Goal: Find specific page/section: Find specific page/section

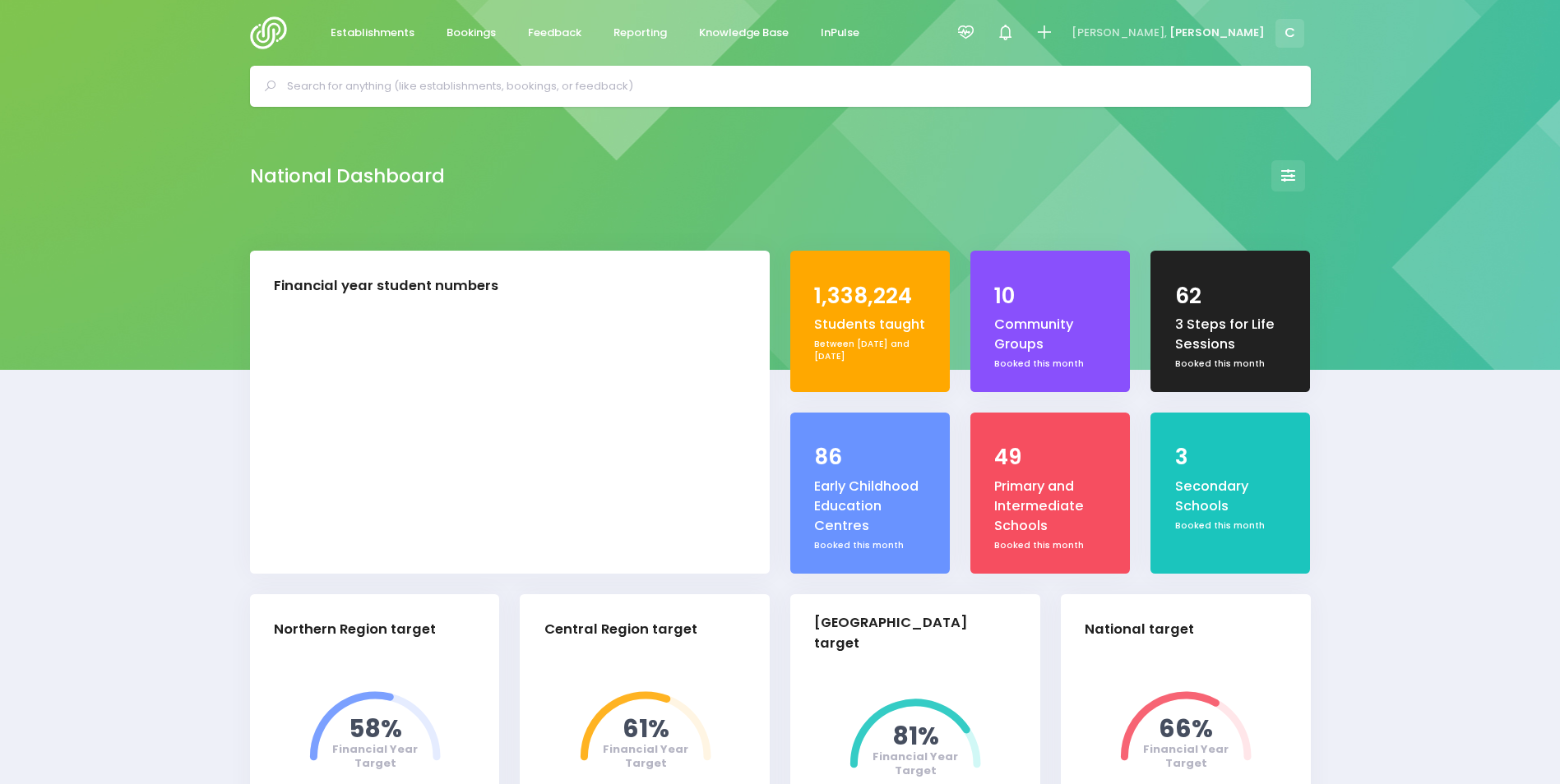
select select "5"
click at [975, 28] on icon at bounding box center [965, 32] width 19 height 19
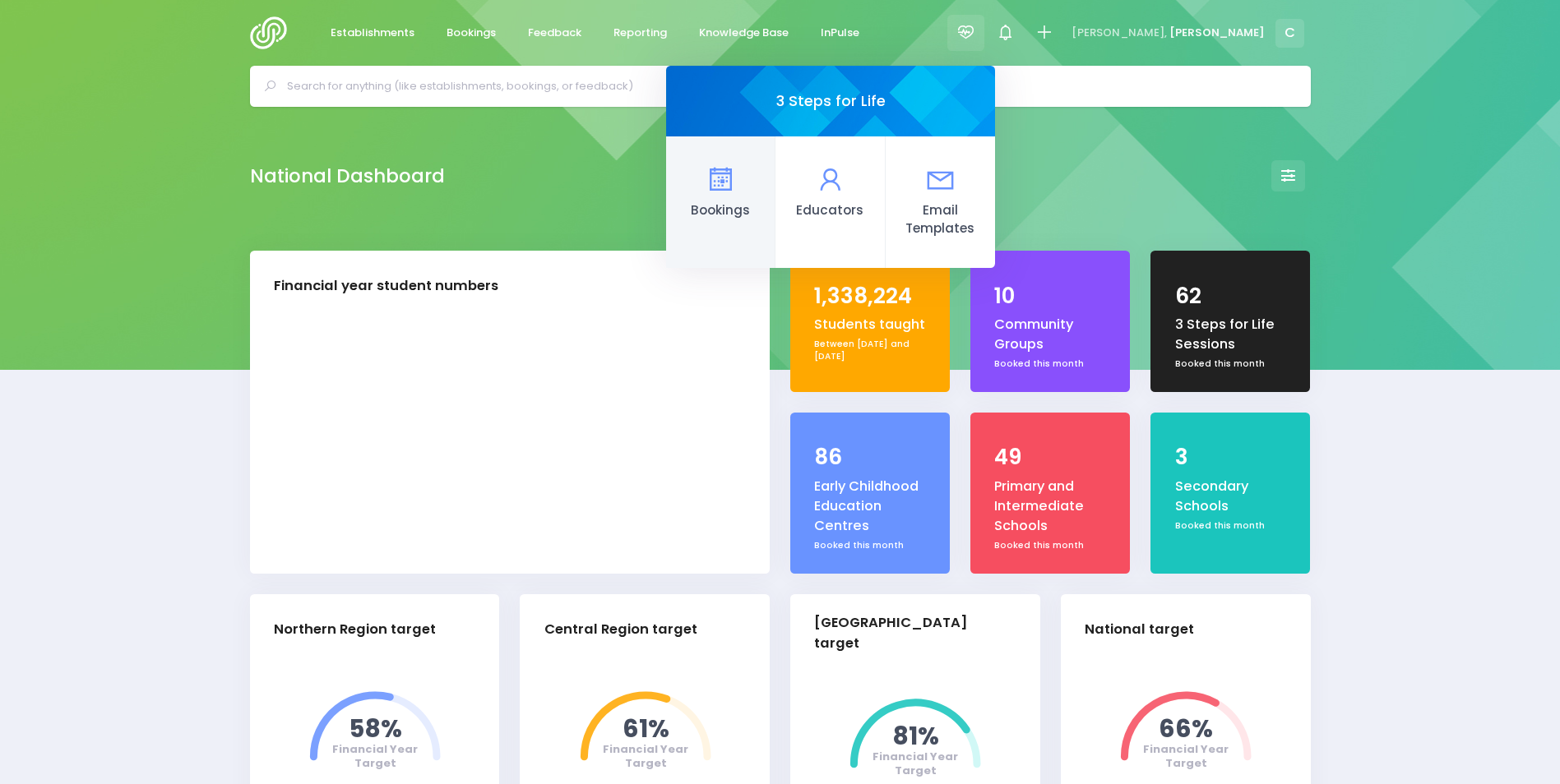
click at [736, 182] on icon at bounding box center [721, 179] width 32 height 32
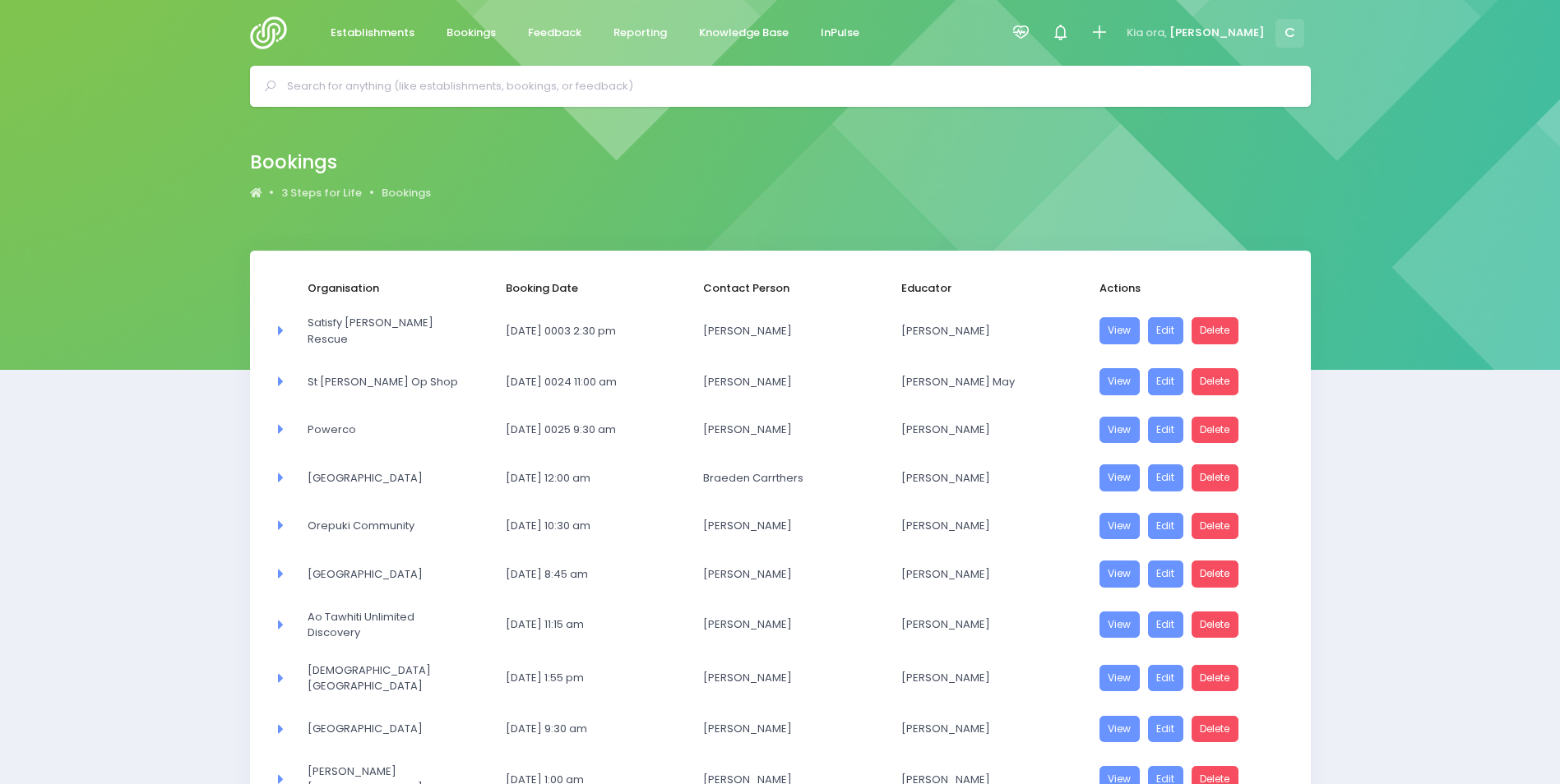
select select "20"
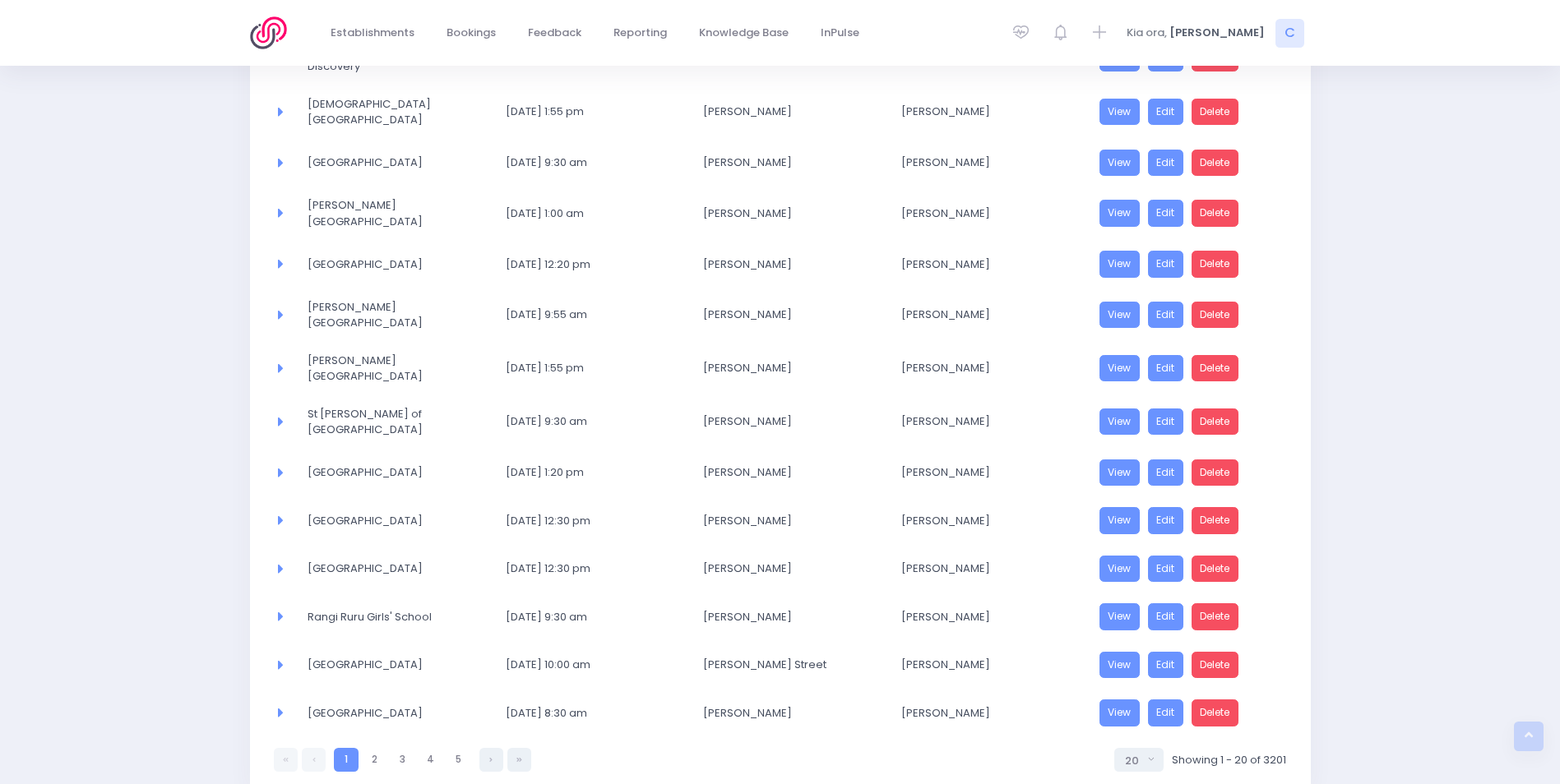
scroll to position [634, 0]
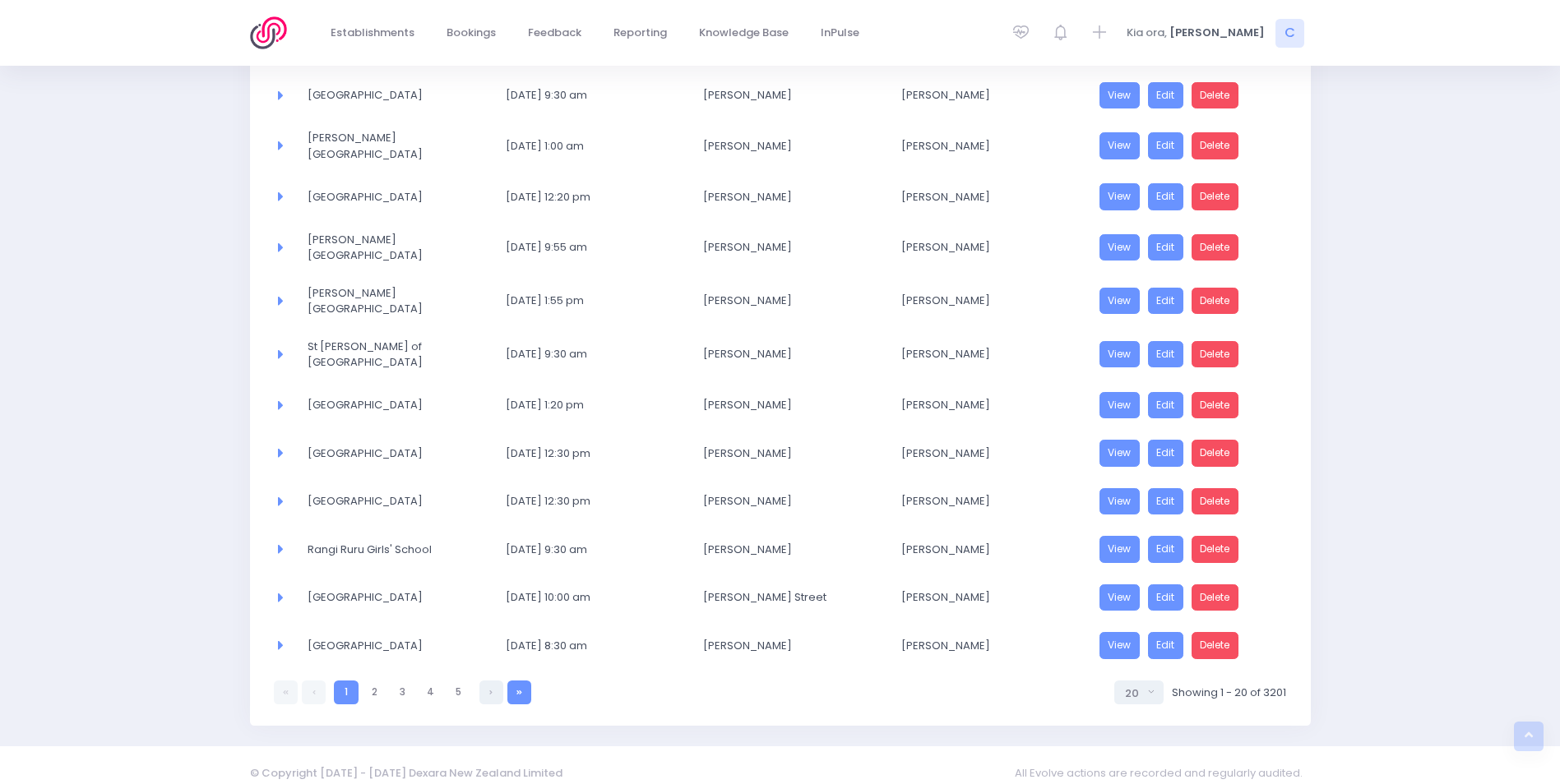
click at [519, 692] on icon at bounding box center [519, 692] width 6 height 0
select select "20"
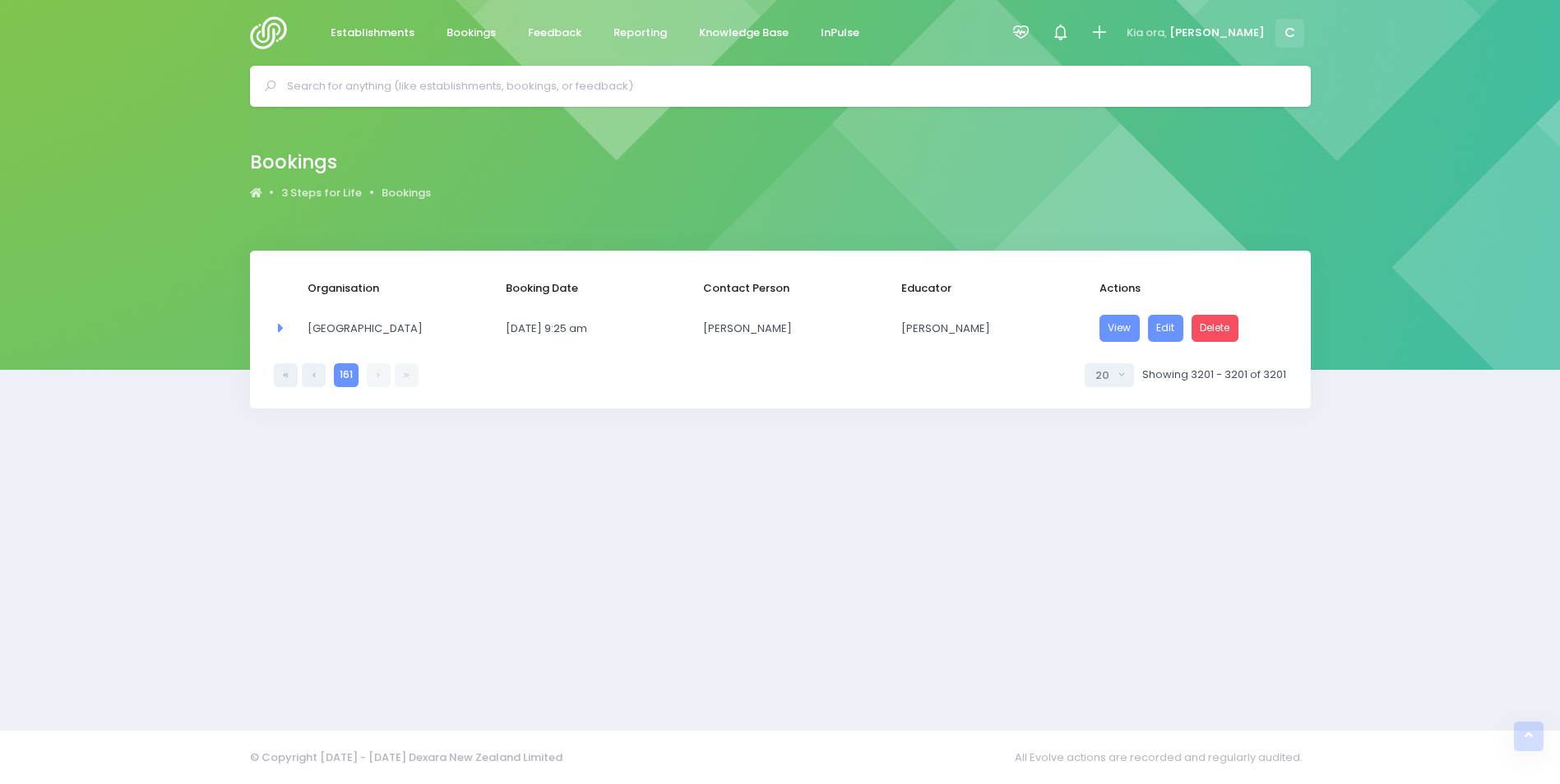
scroll to position [0, 0]
click at [323, 375] on link at bounding box center [320, 375] width 23 height 23
select select "20"
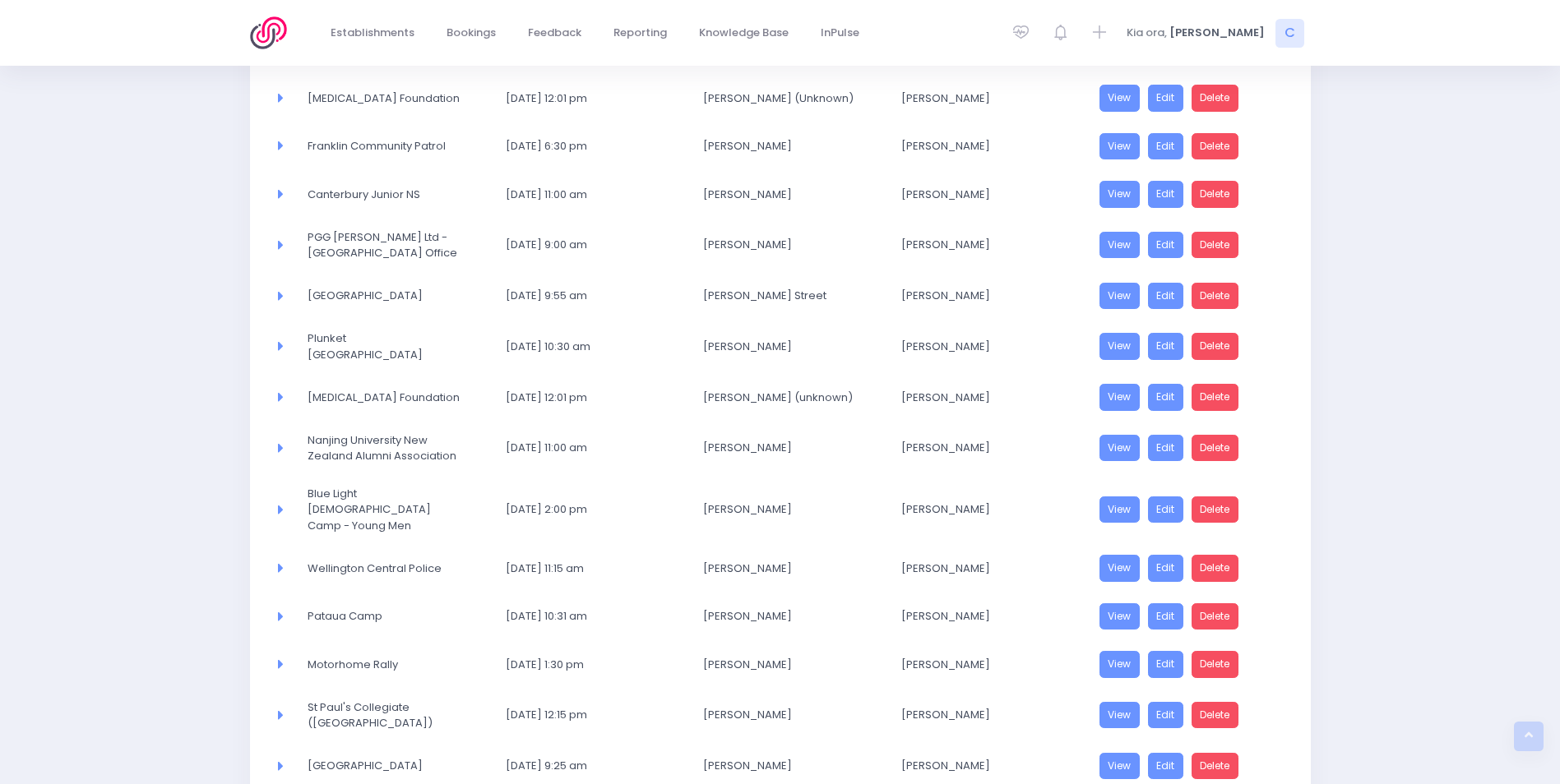
scroll to position [665, 0]
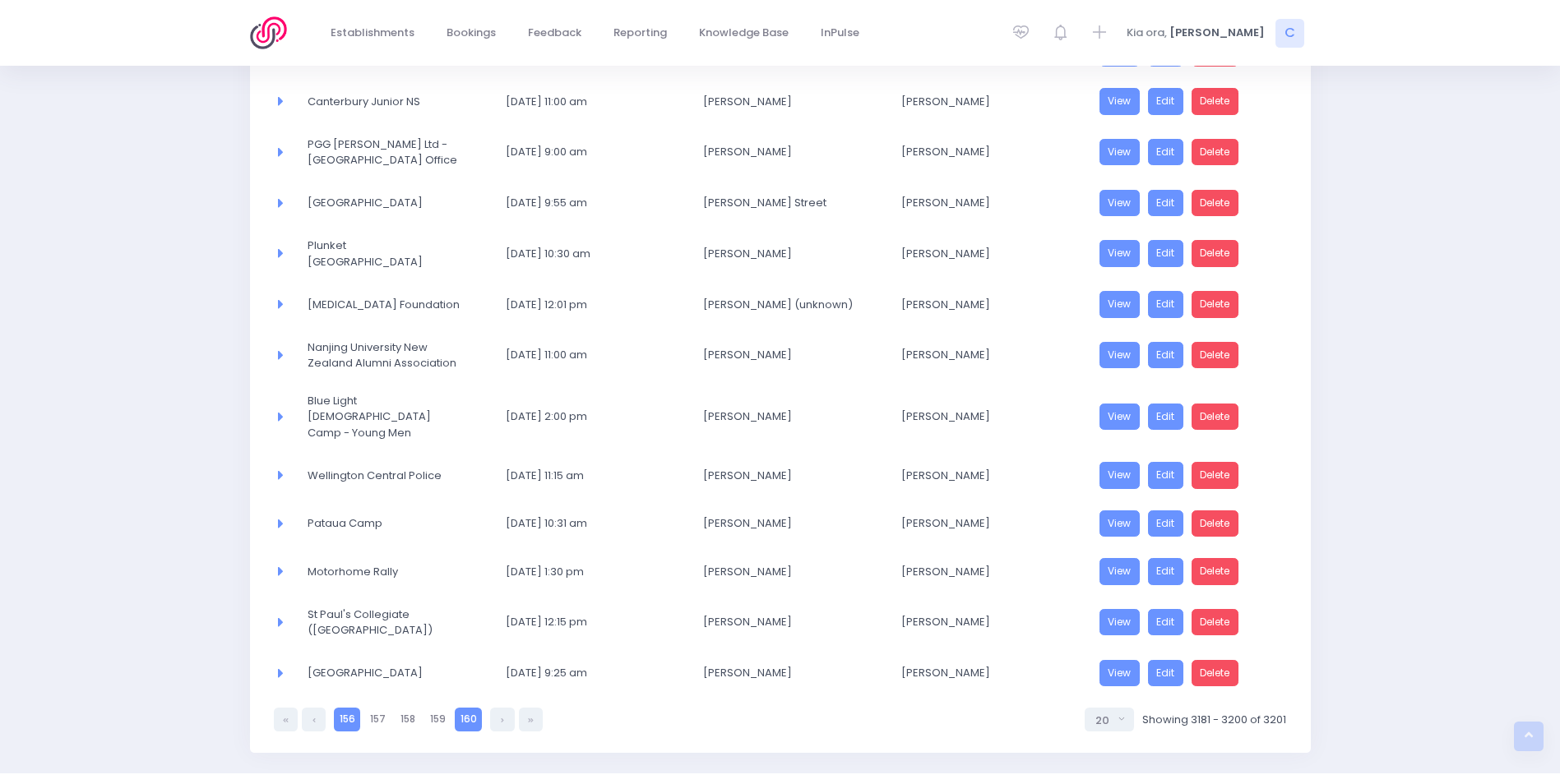
click at [346, 708] on link "156" at bounding box center [346, 720] width 26 height 23
select select "20"
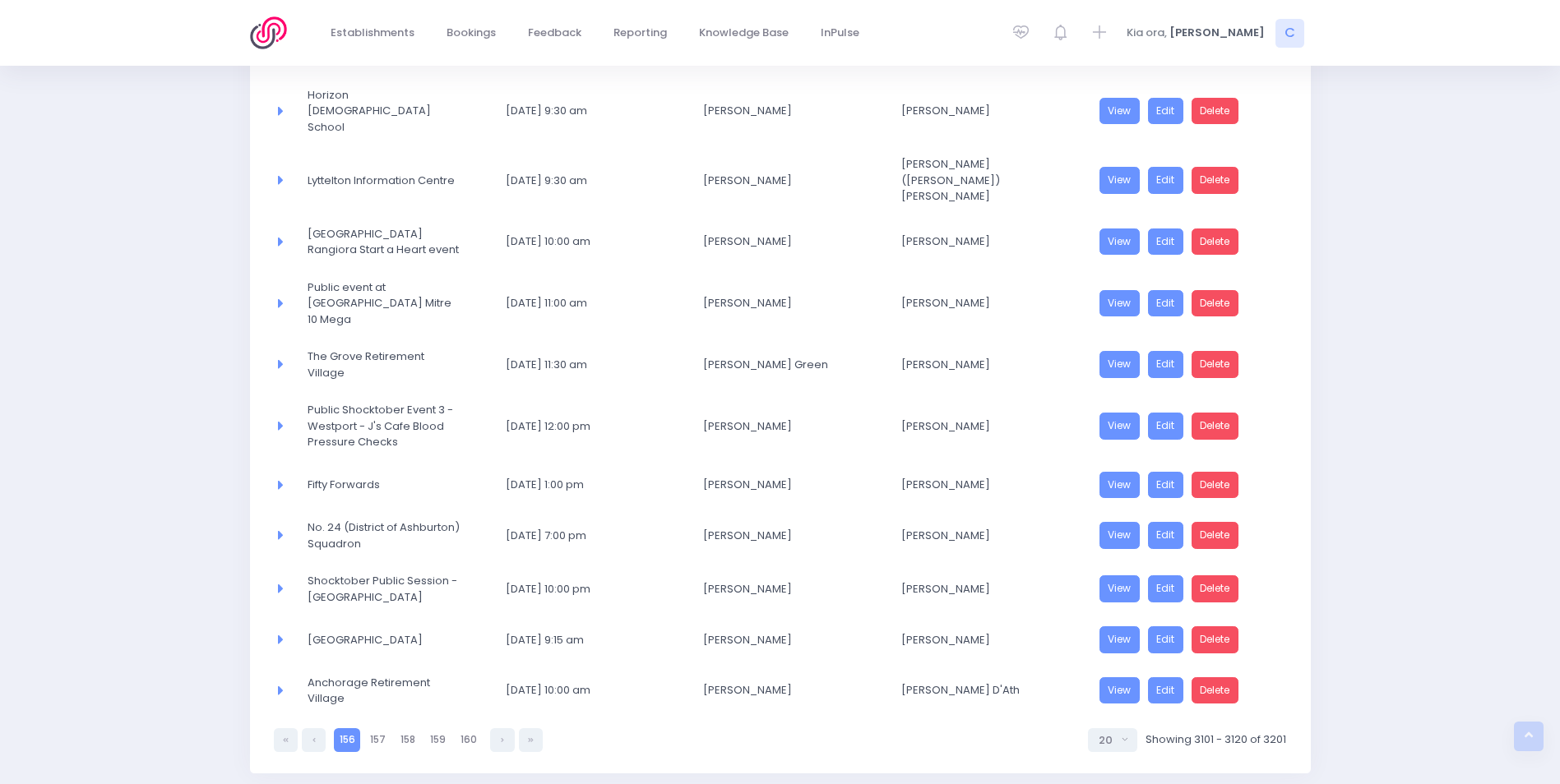
scroll to position [686, 0]
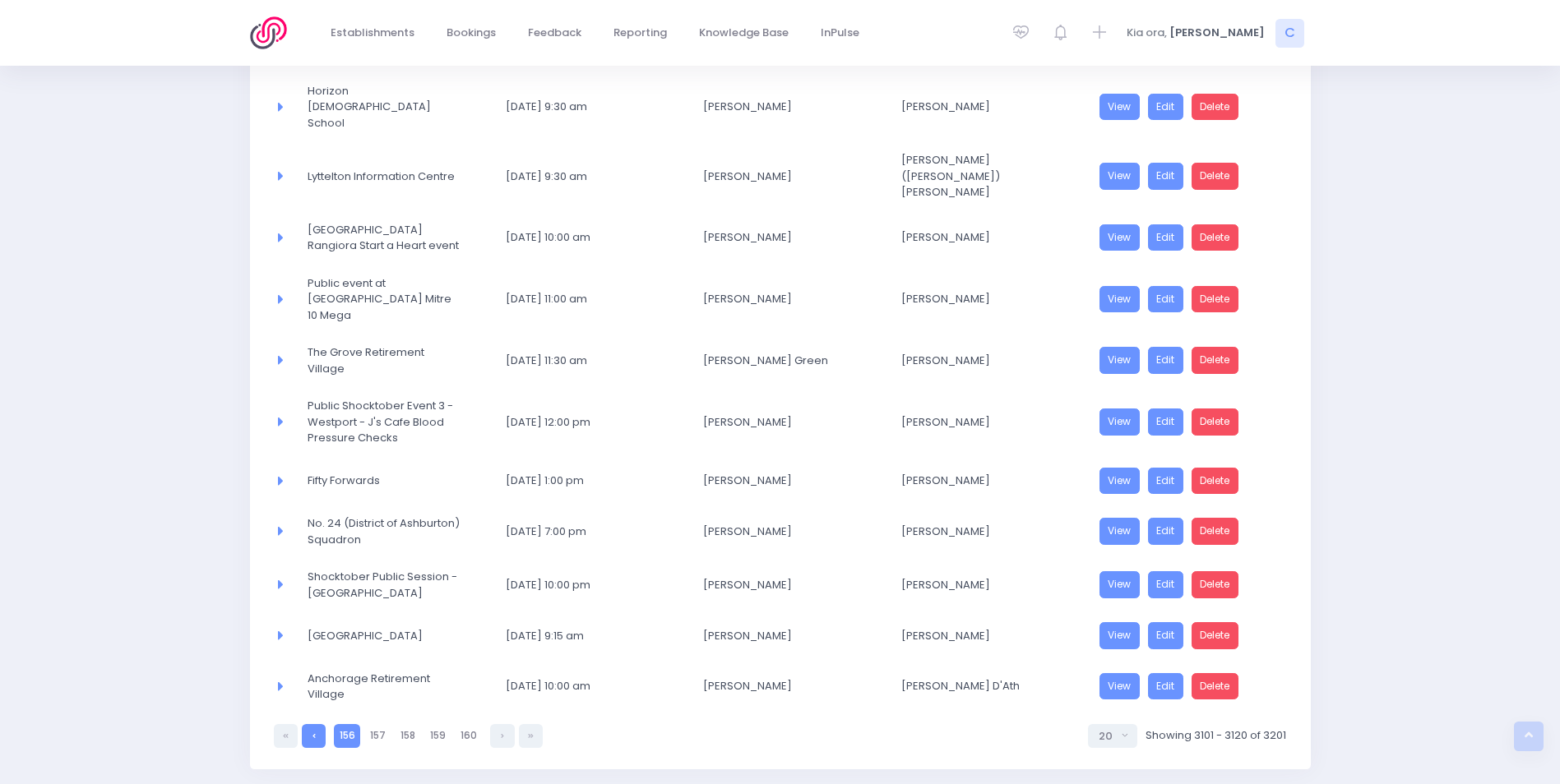
click at [318, 725] on link at bounding box center [313, 736] width 23 height 23
select select "20"
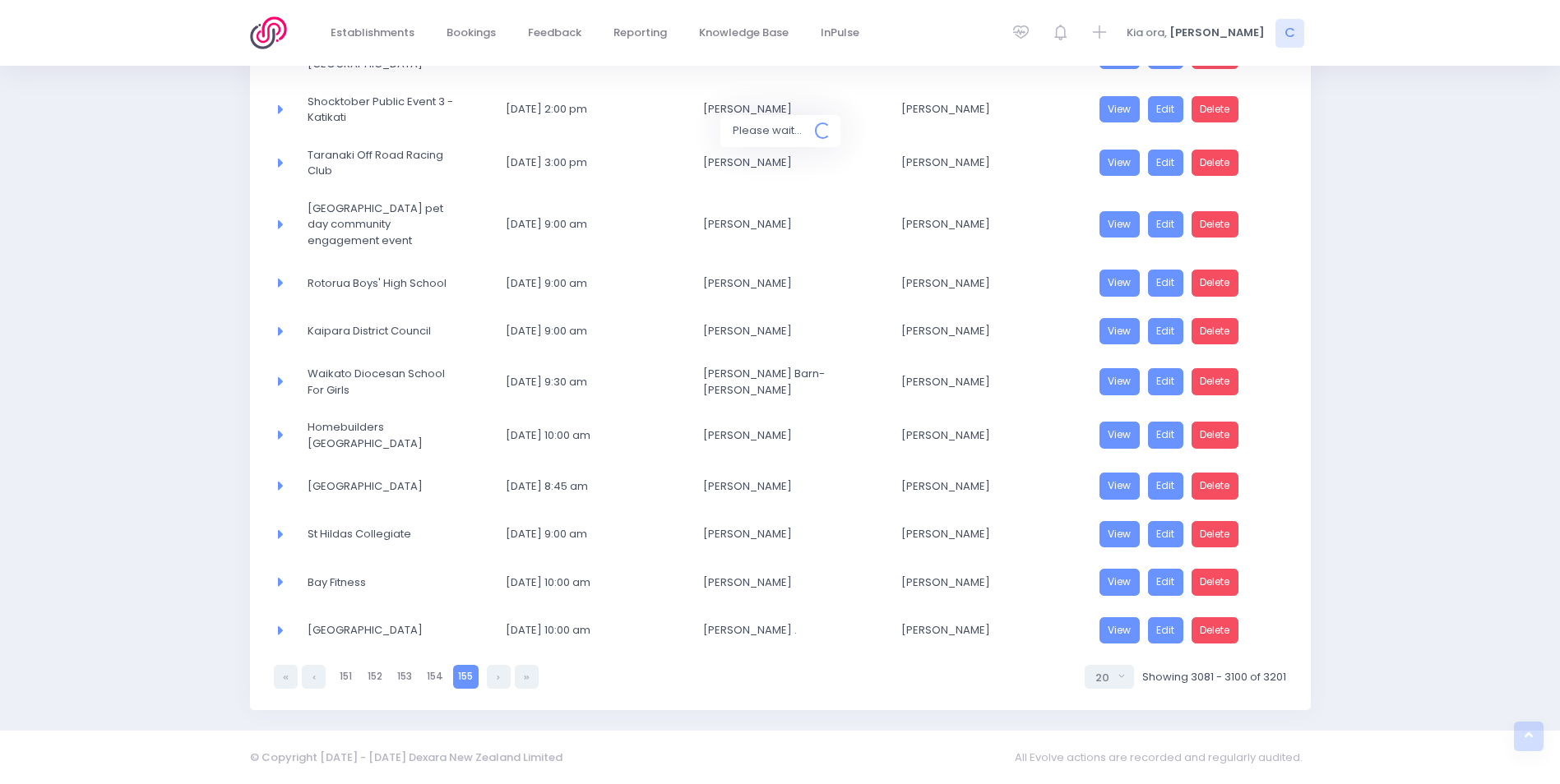
scroll to position [671, 0]
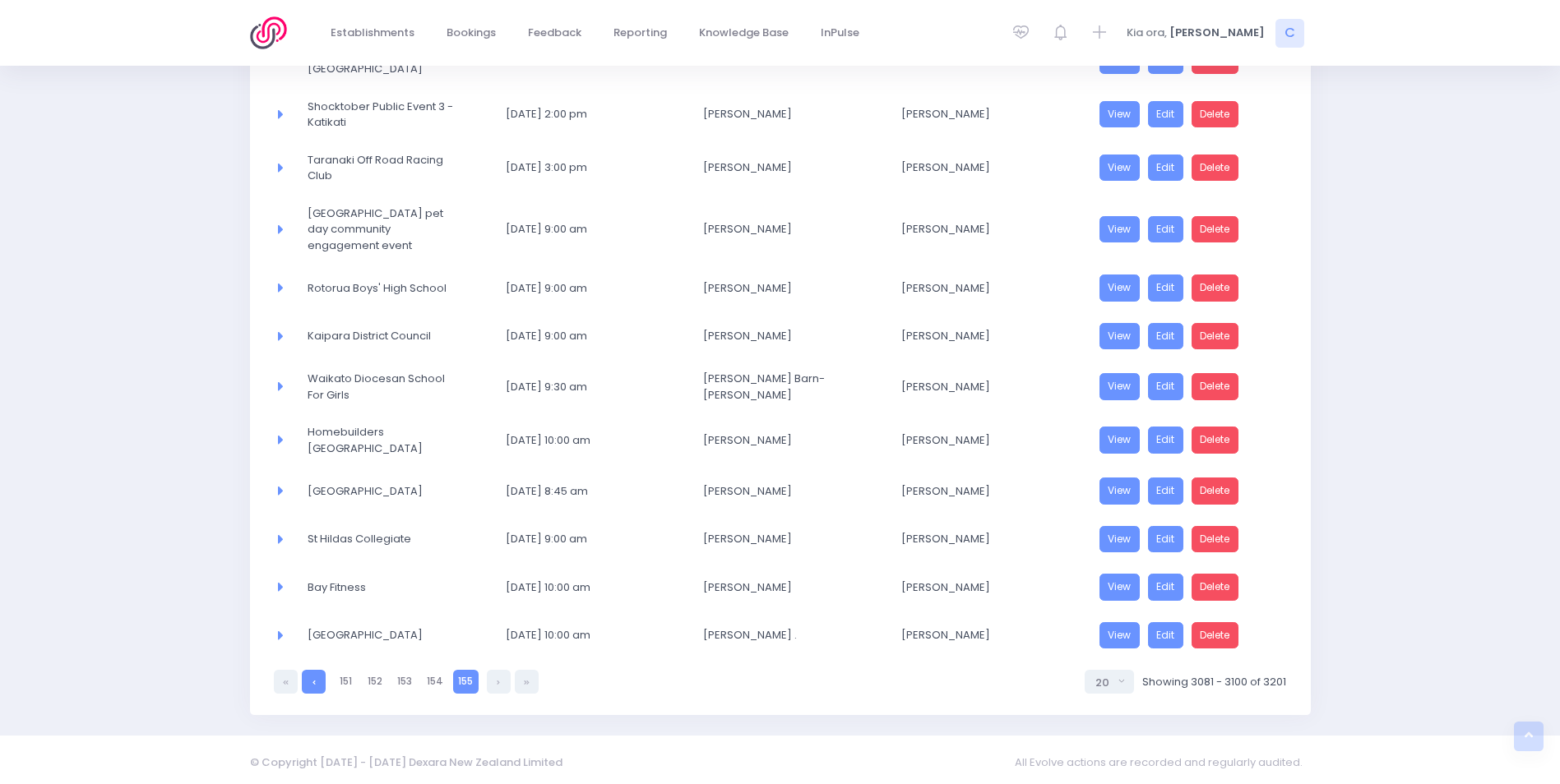
click at [319, 674] on link at bounding box center [313, 682] width 23 height 23
select select "20"
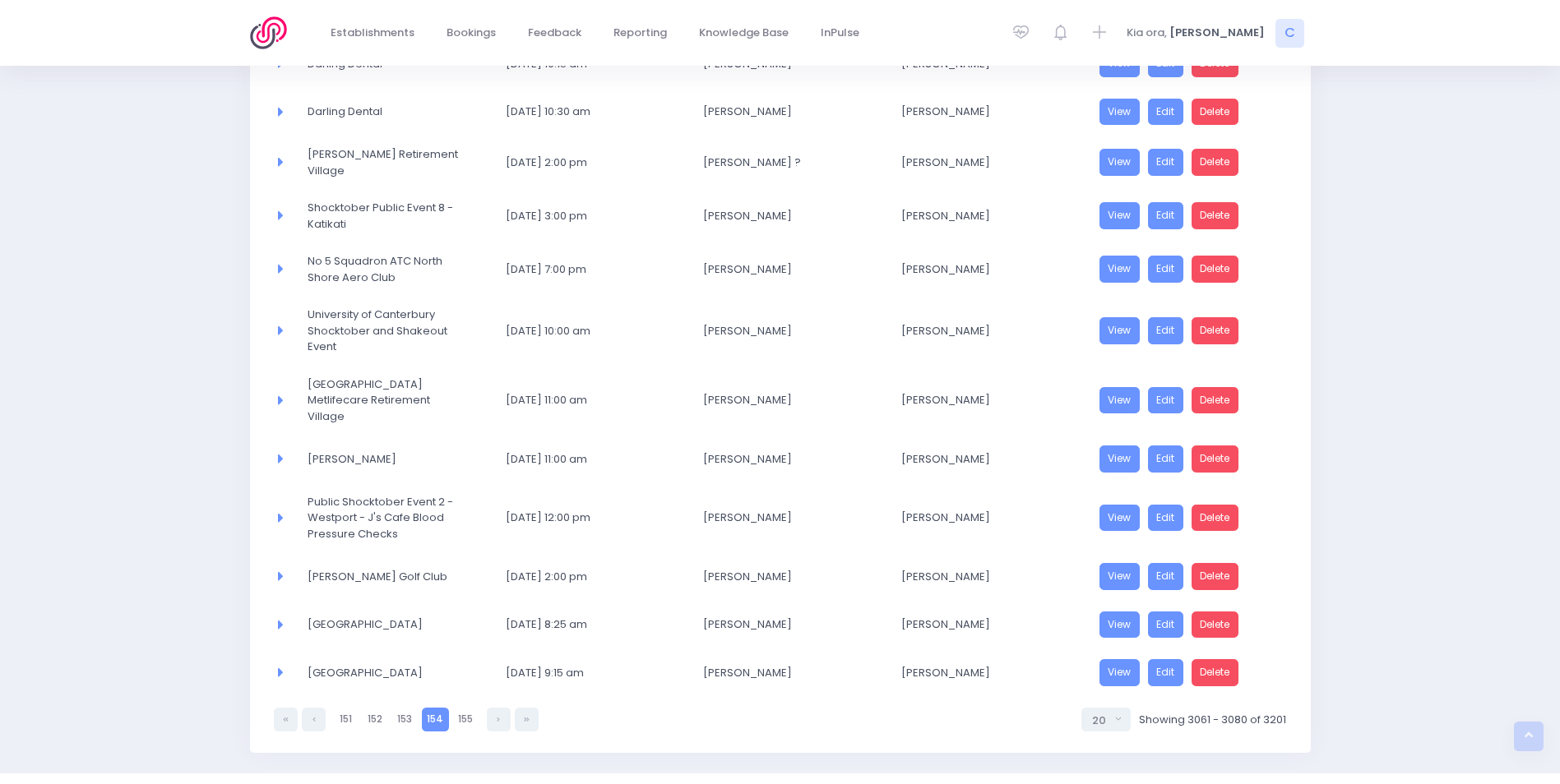
click at [320, 673] on span "Roncalli College" at bounding box center [385, 673] width 154 height 17
click at [376, 709] on link "152" at bounding box center [375, 720] width 25 height 23
select select "20"
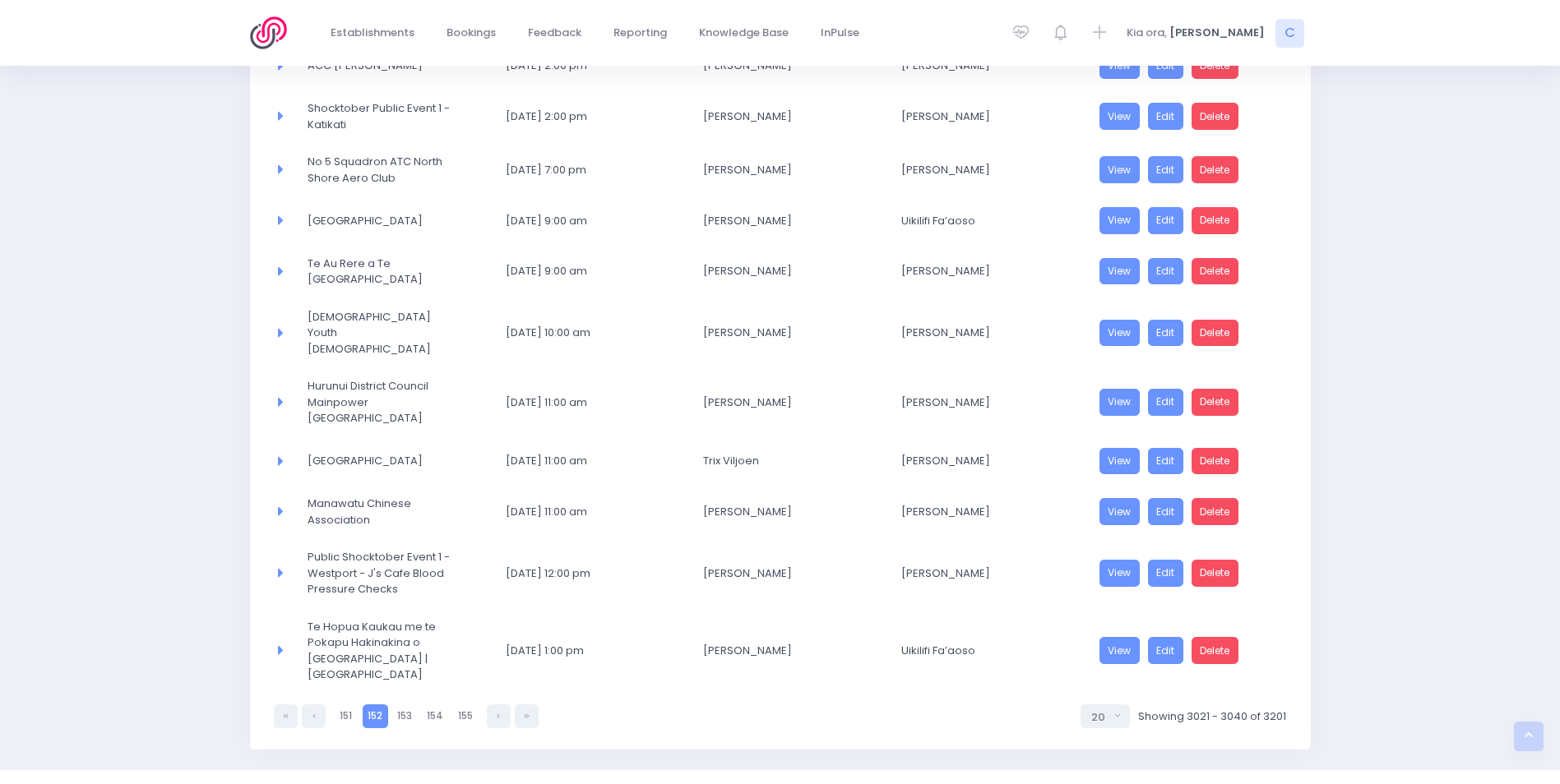
scroll to position [708, 0]
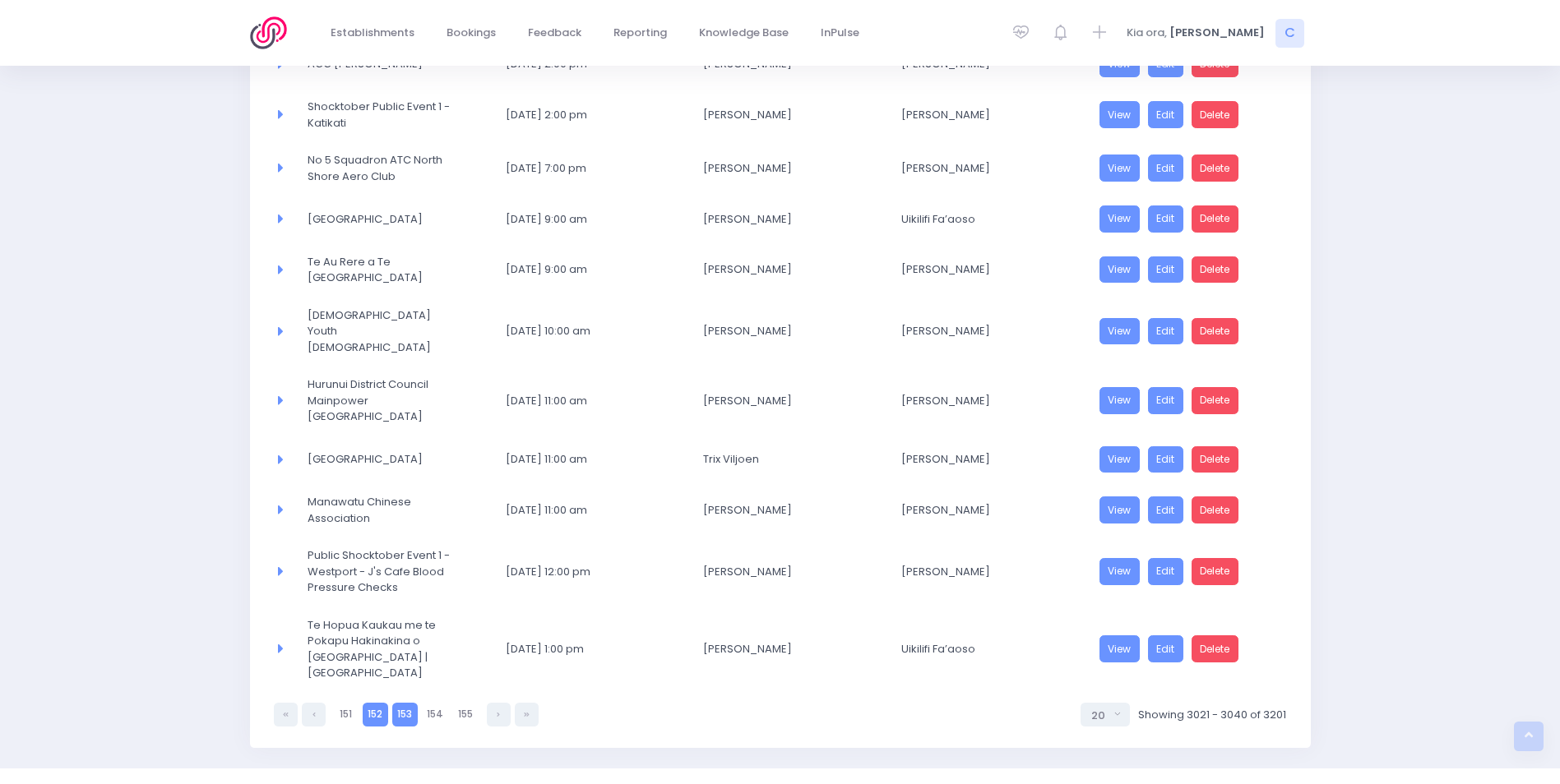
click at [402, 703] on link "153" at bounding box center [405, 714] width 25 height 23
select select "20"
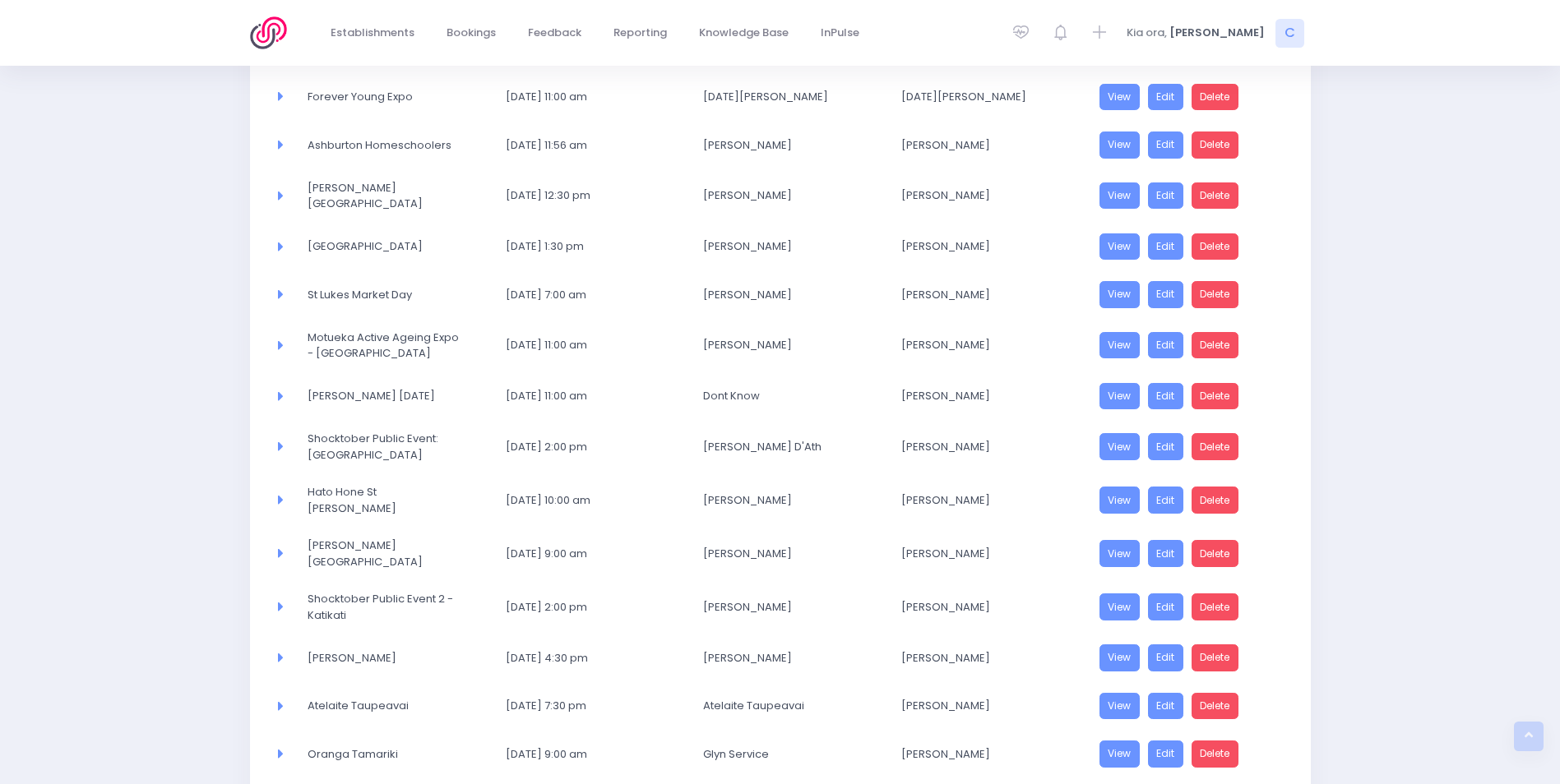
scroll to position [654, 0]
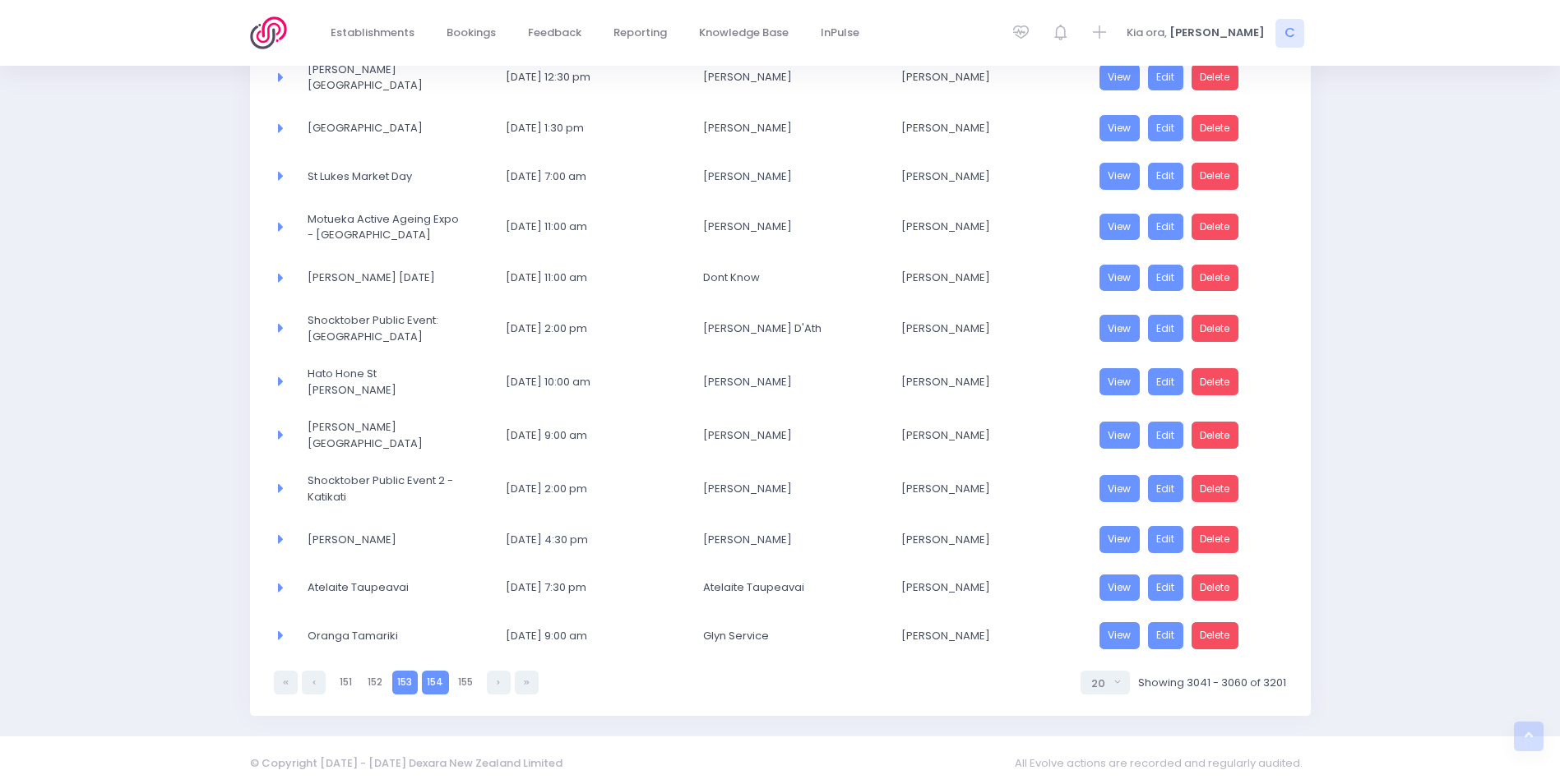
click at [436, 679] on link "154" at bounding box center [435, 683] width 27 height 23
select select "20"
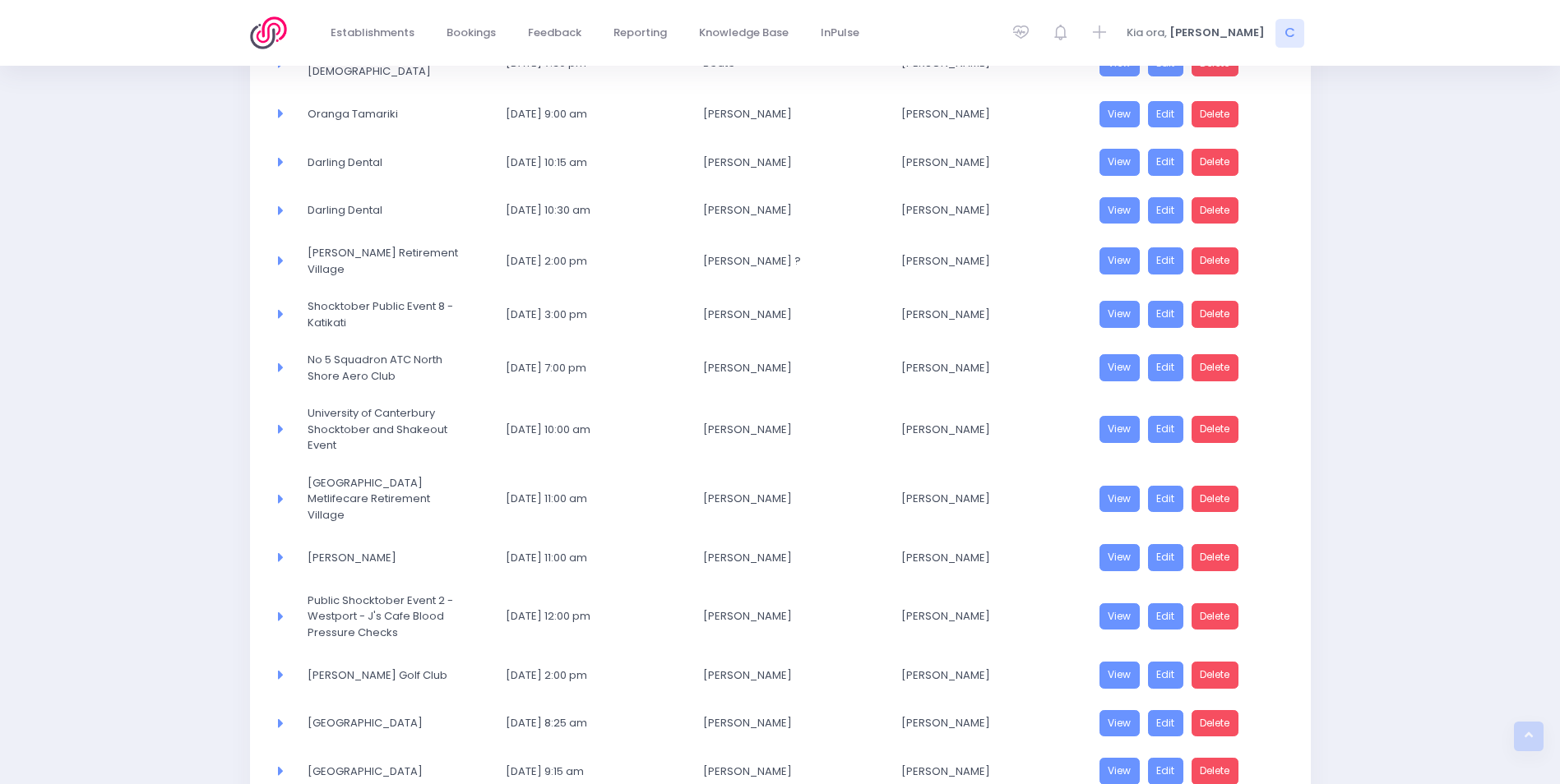
scroll to position [708, 0]
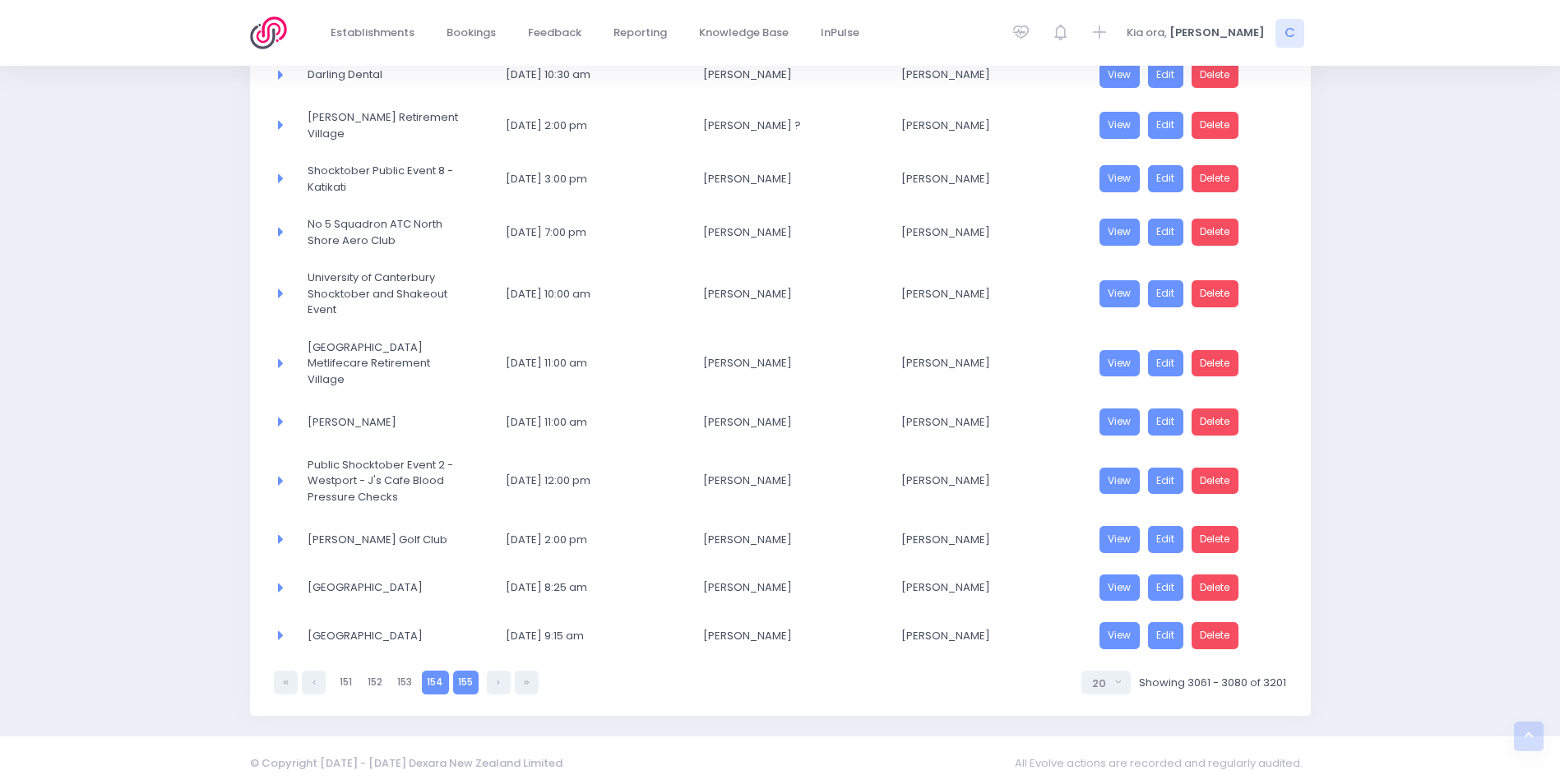
click at [466, 676] on link "155" at bounding box center [466, 683] width 25 height 23
select select "20"
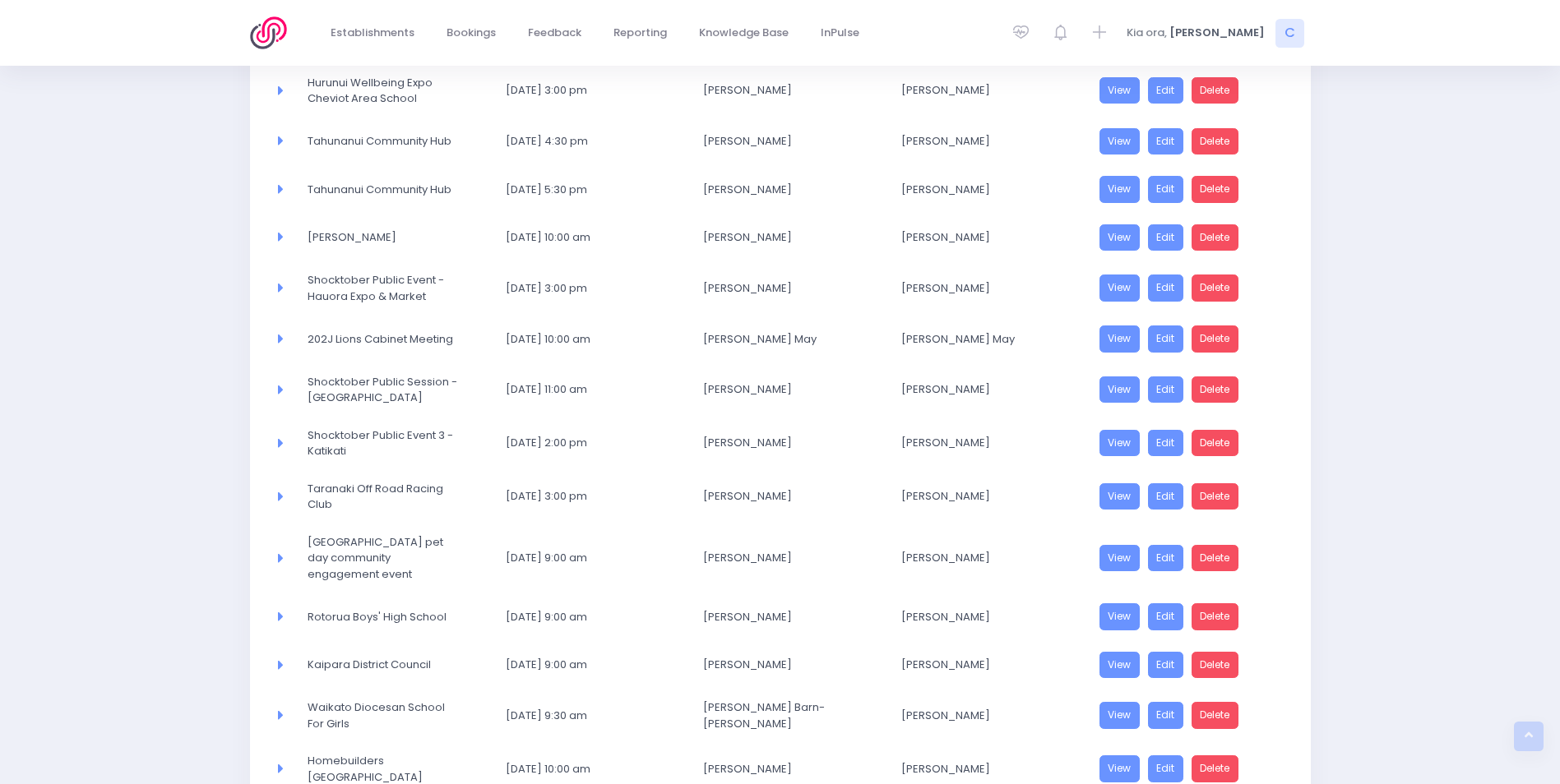
scroll to position [671, 0]
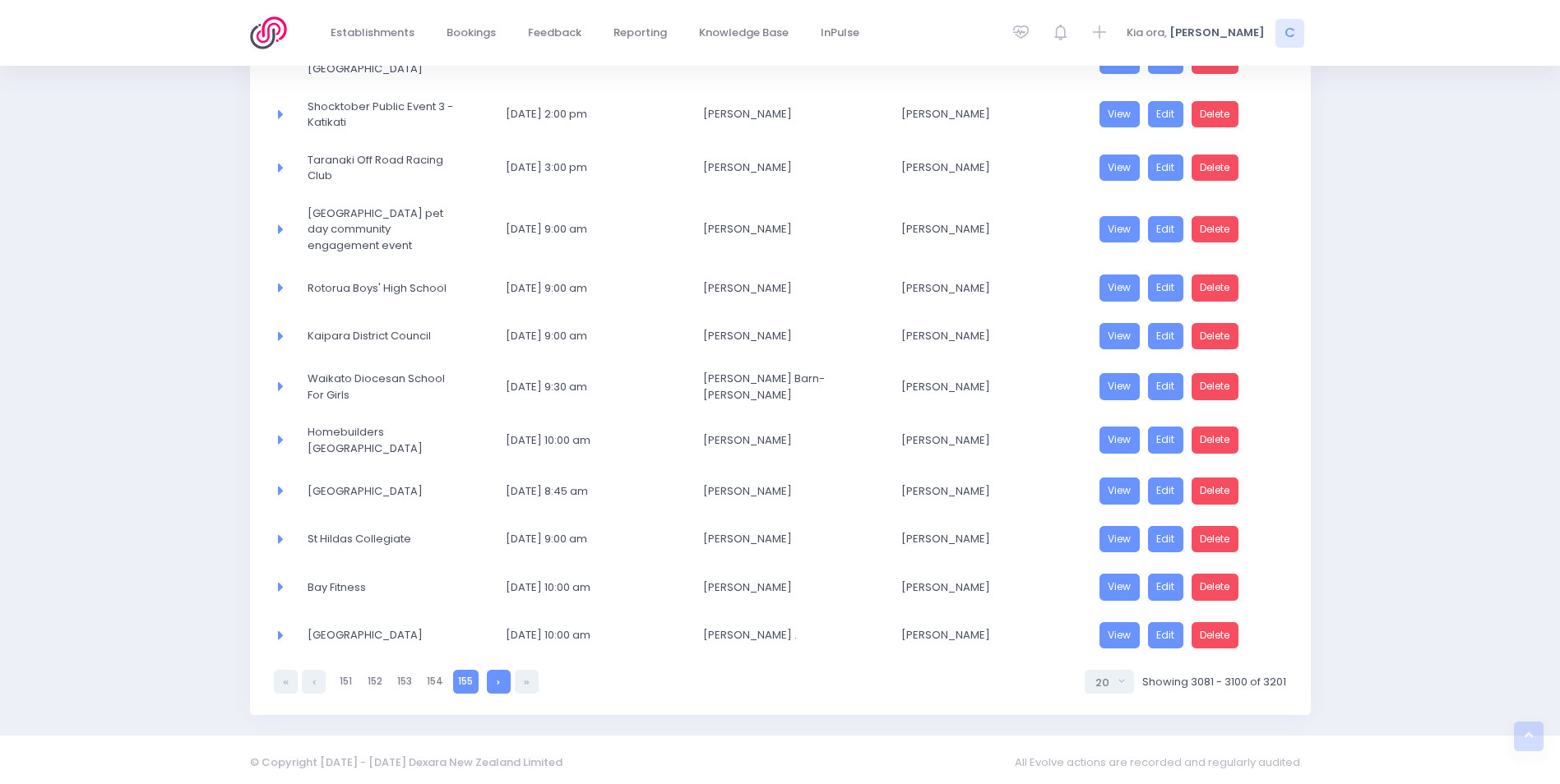
click at [491, 676] on link at bounding box center [498, 682] width 23 height 23
select select "20"
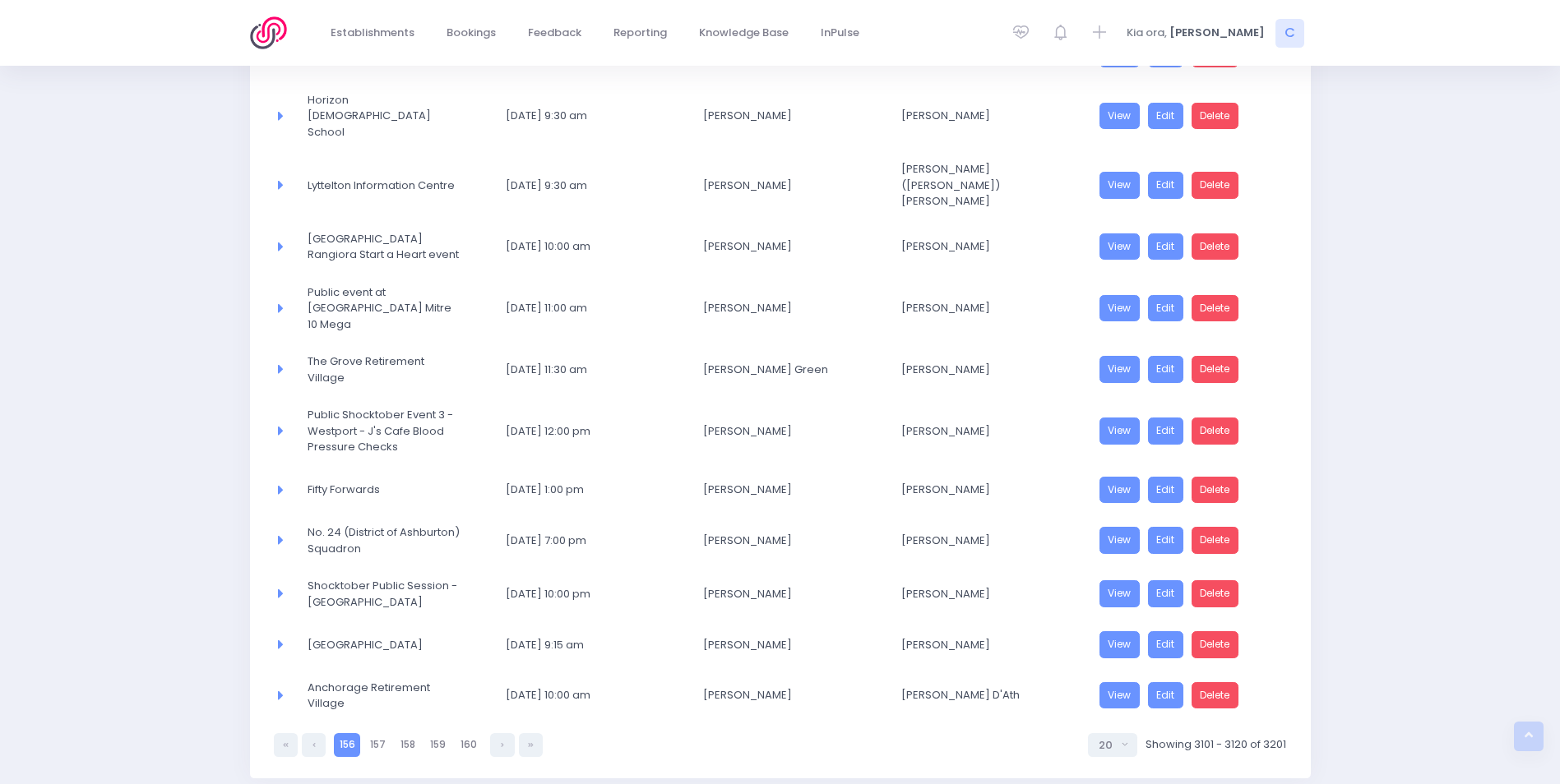
scroll to position [686, 0]
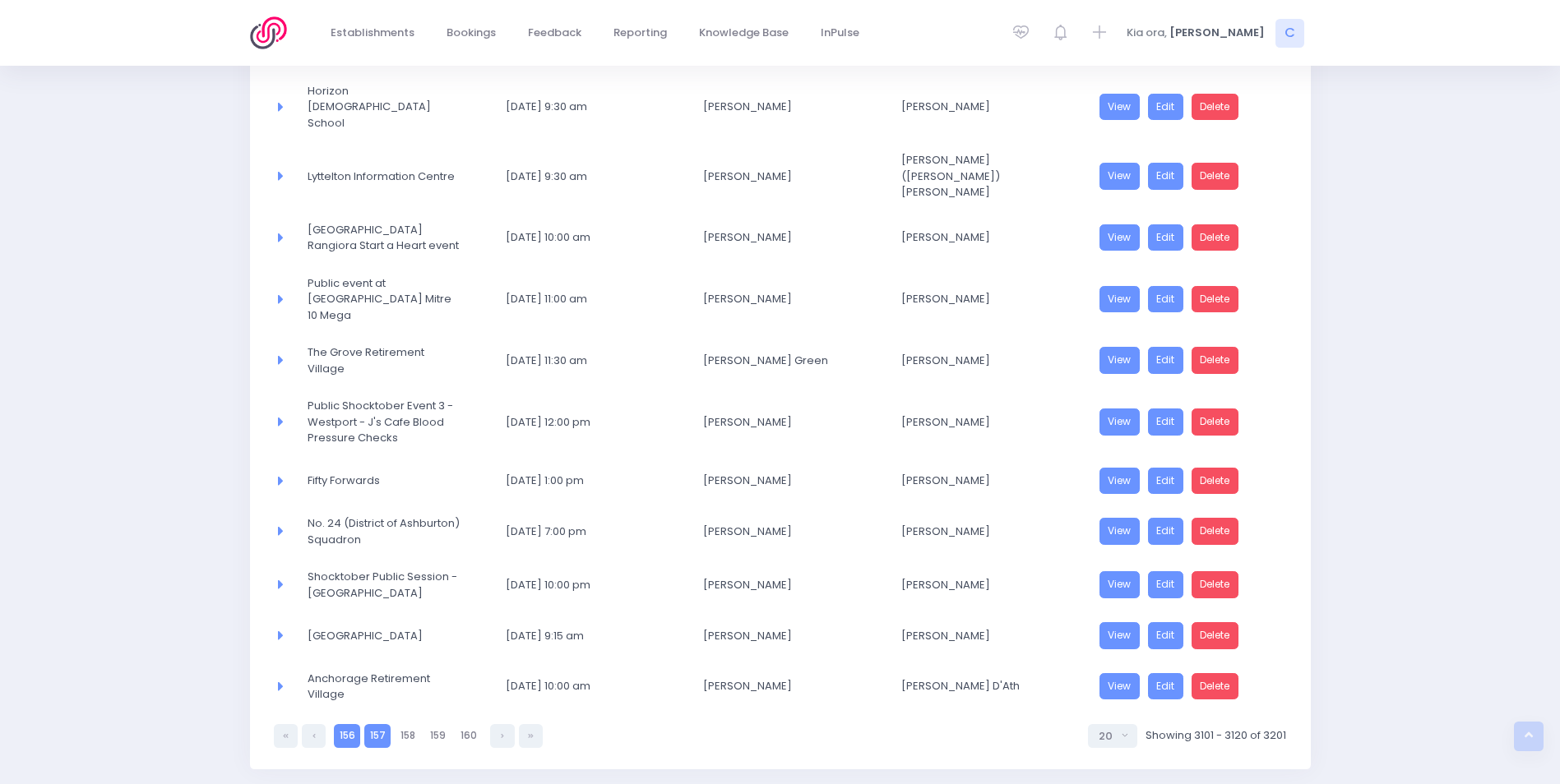
click at [374, 725] on link "157" at bounding box center [377, 736] width 26 height 23
select select "20"
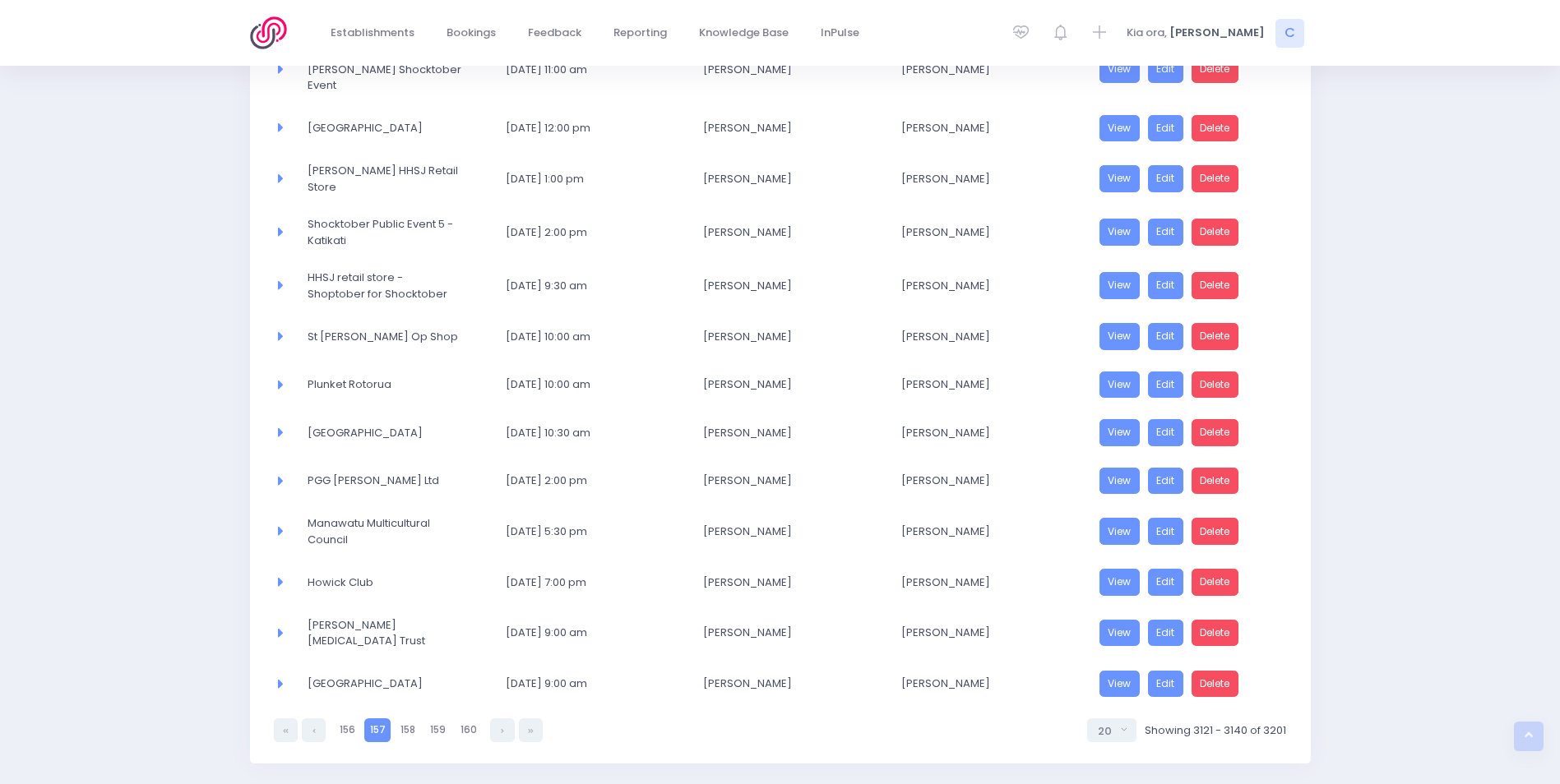
scroll to position [440, 0]
